Goal: Transaction & Acquisition: Purchase product/service

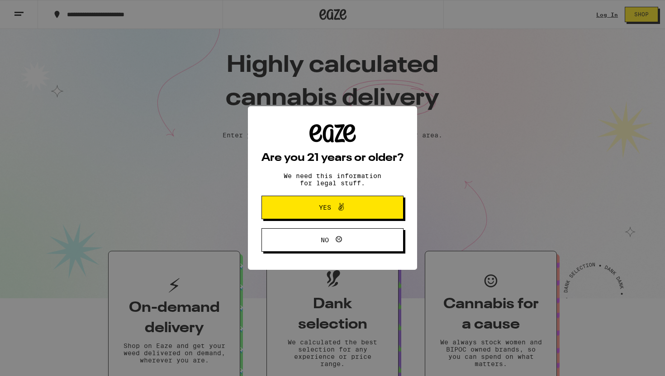
click at [342, 212] on icon at bounding box center [340, 207] width 11 height 11
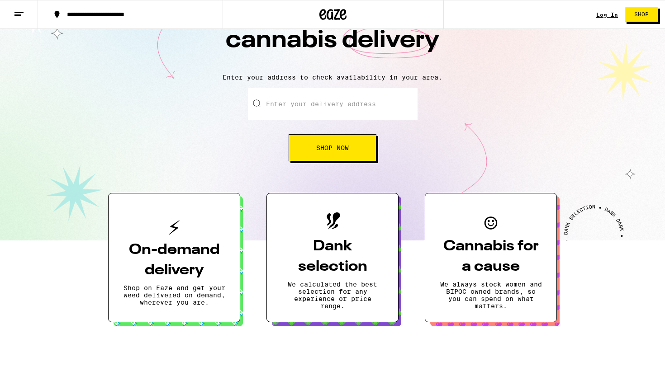
scroll to position [59, 0]
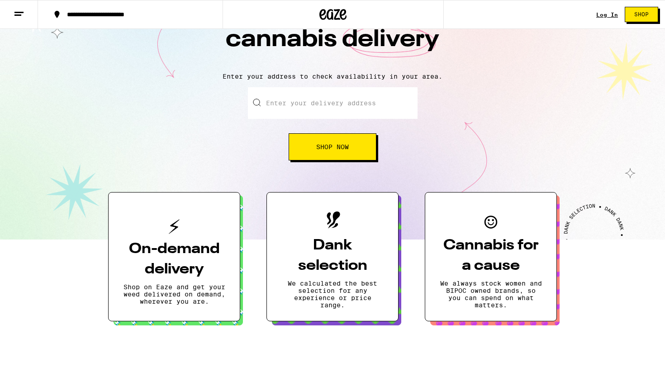
click at [322, 274] on h3 "Dank selection" at bounding box center [332, 256] width 102 height 41
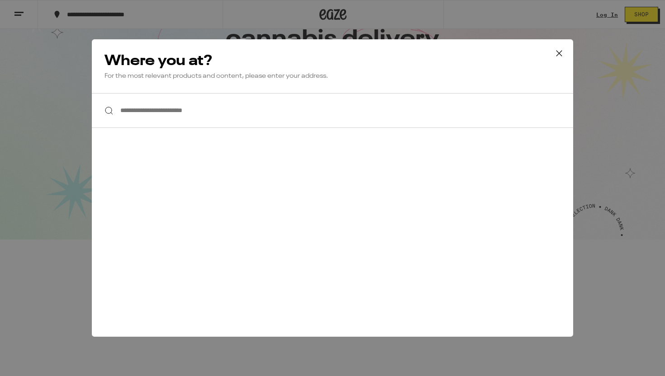
click at [253, 107] on input "**********" at bounding box center [332, 110] width 481 height 35
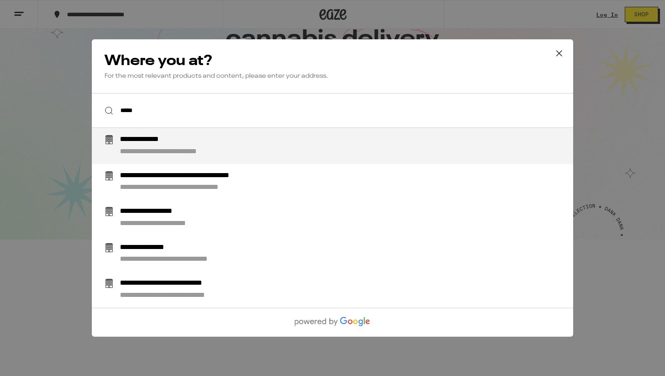
click at [177, 145] on div "**********" at bounding box center [153, 139] width 66 height 9
type input "**********"
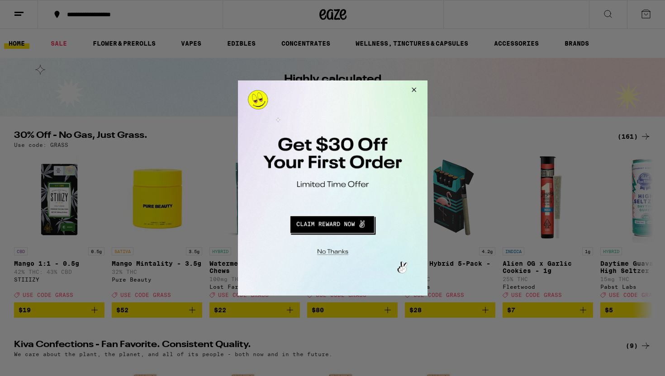
click at [328, 251] on button "Close Modal" at bounding box center [331, 251] width 184 height 14
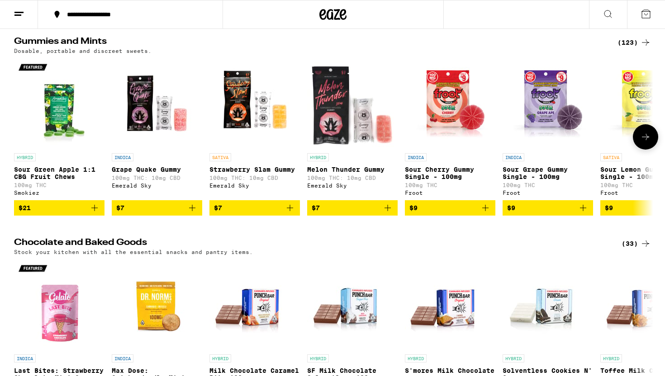
scroll to position [2559, 0]
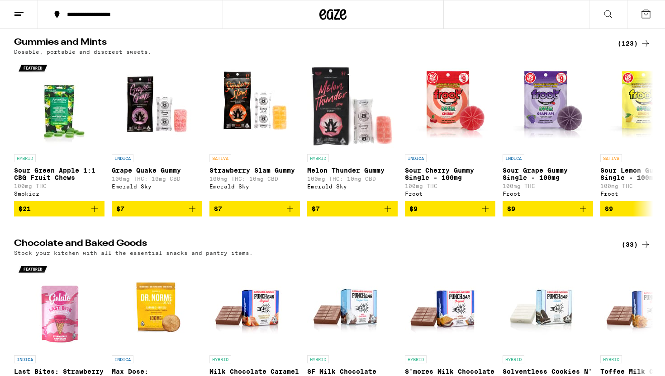
click at [630, 49] on div "(123)" at bounding box center [633, 43] width 33 height 11
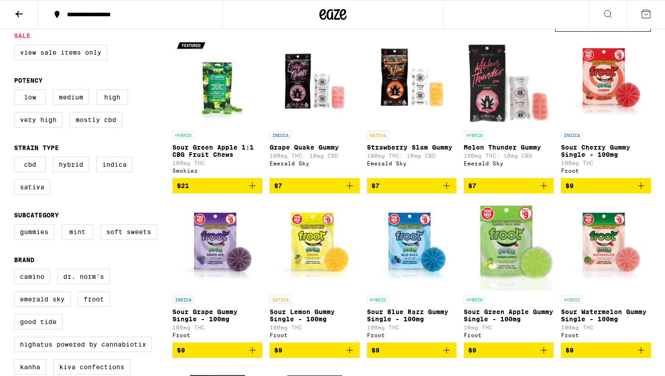
scroll to position [100, 0]
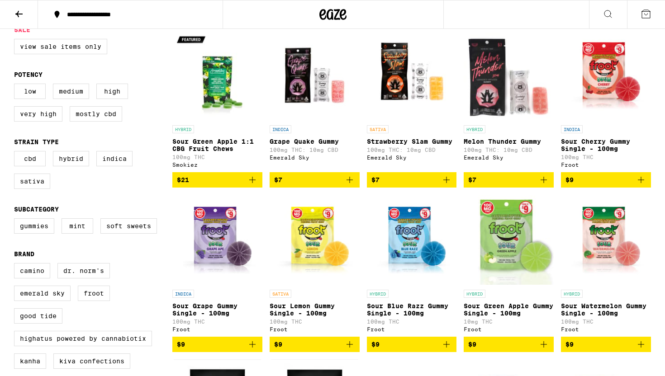
click at [252, 183] on icon "Add to bag" at bounding box center [252, 180] width 6 height 6
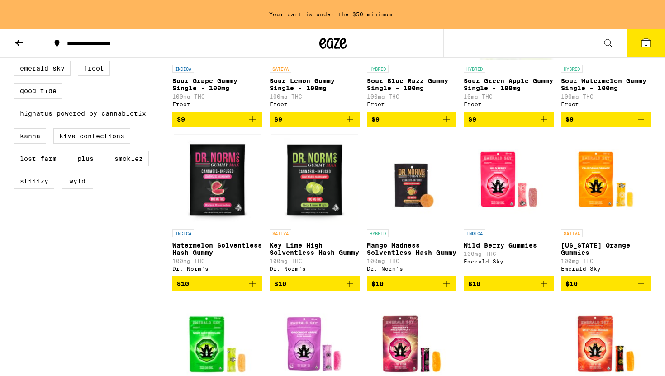
scroll to position [359, 0]
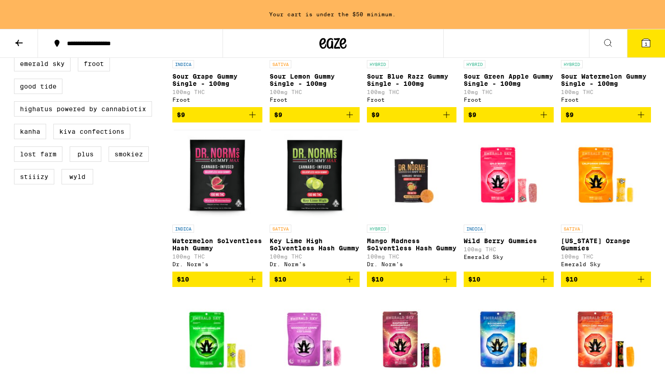
click at [544, 283] on icon "Add to bag" at bounding box center [543, 279] width 6 height 6
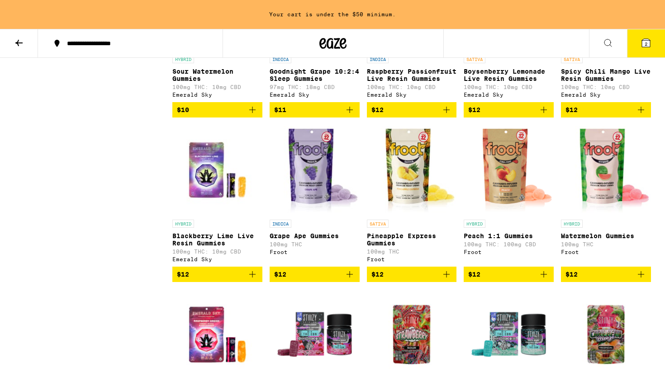
scroll to position [706, 0]
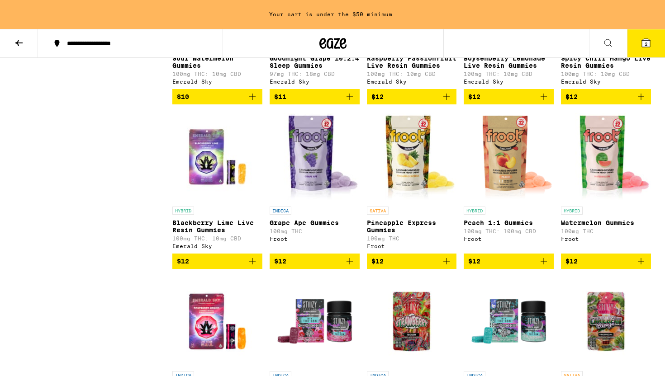
click at [447, 267] on icon "Add to bag" at bounding box center [446, 261] width 11 height 11
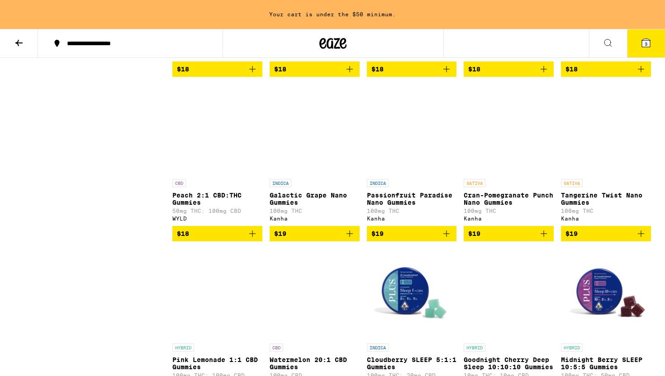
scroll to position [1952, 0]
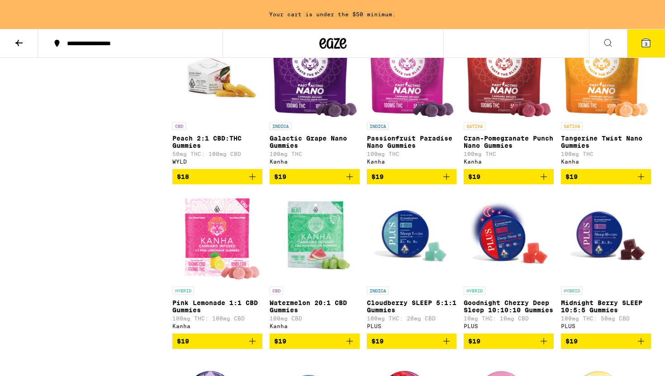
click at [447, 182] on icon "Add to bag" at bounding box center [446, 176] width 11 height 11
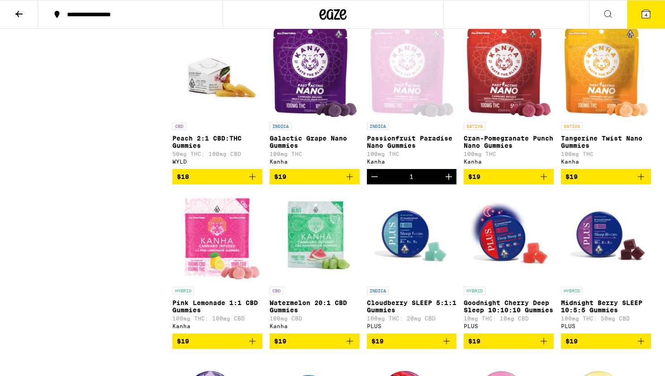
click at [640, 182] on icon "Add to bag" at bounding box center [640, 176] width 11 height 11
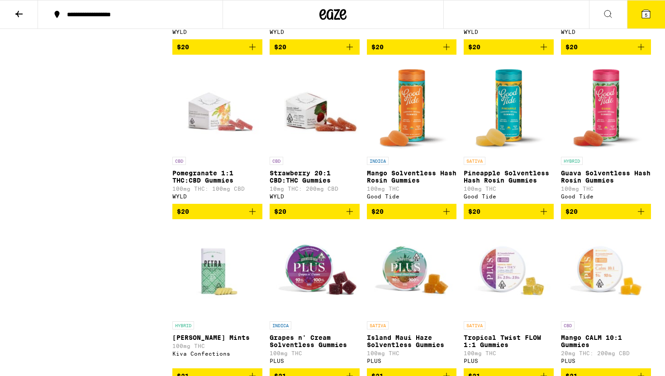
scroll to position [3068, 0]
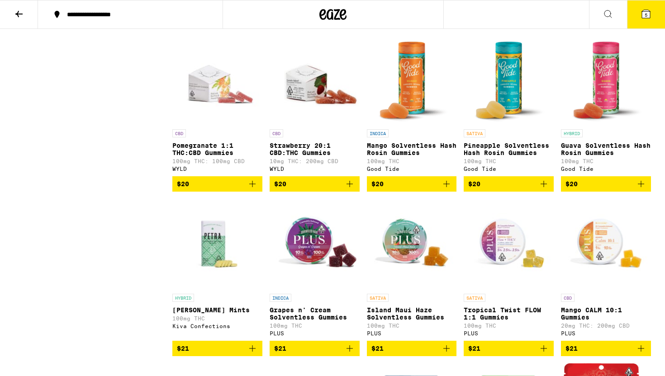
click at [647, 6] on button "5" at bounding box center [646, 14] width 38 height 28
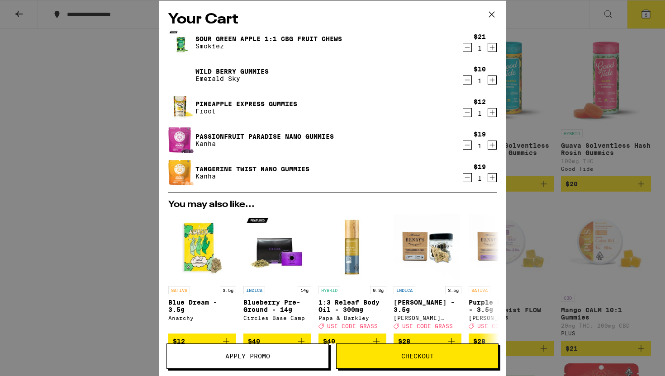
click at [385, 360] on button "Checkout" at bounding box center [417, 356] width 162 height 25
